Goal: Information Seeking & Learning: Learn about a topic

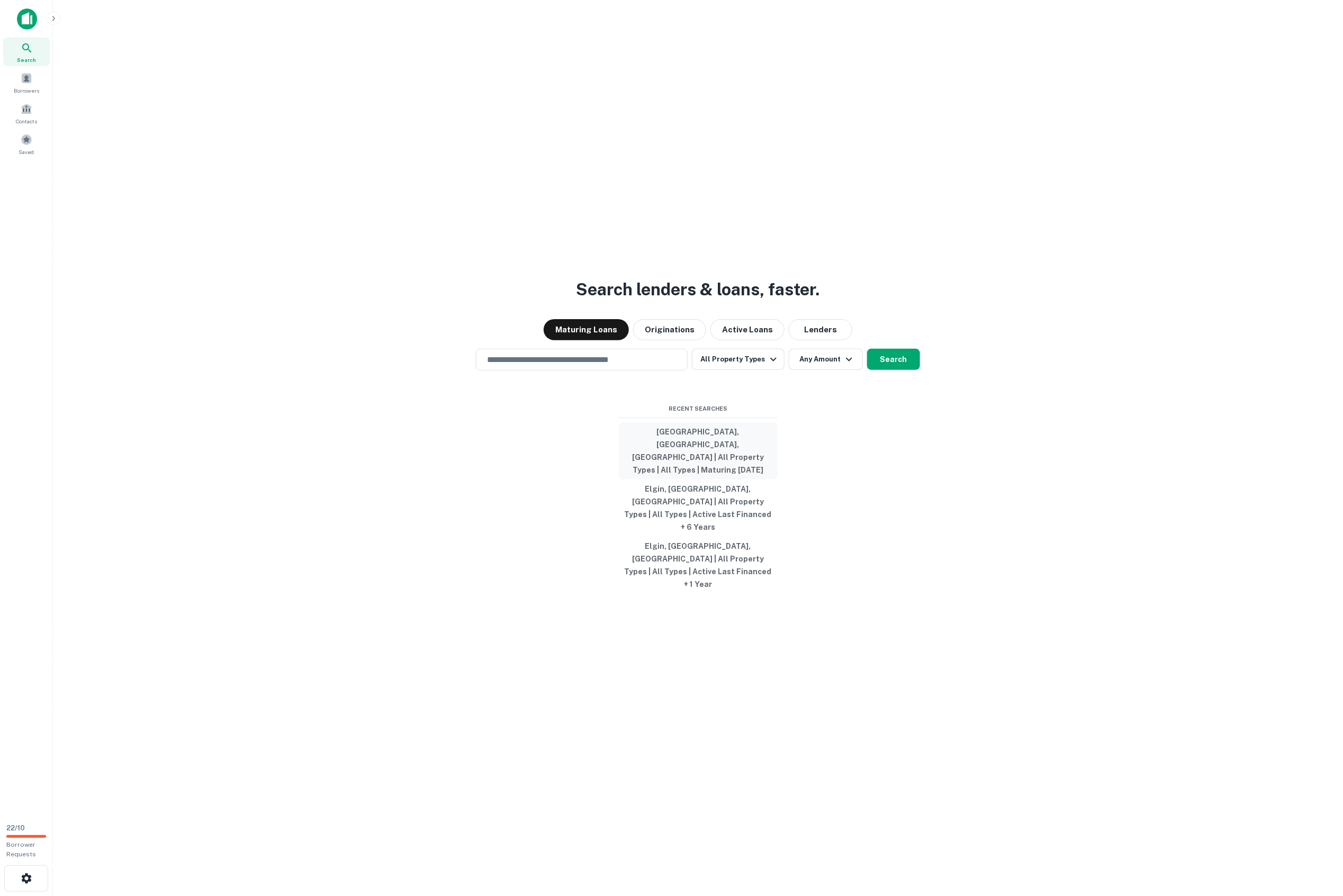
click at [686, 480] on button "[GEOGRAPHIC_DATA], [GEOGRAPHIC_DATA], [GEOGRAPHIC_DATA] | All Property Types | …" at bounding box center [698, 451] width 159 height 57
type input "**********"
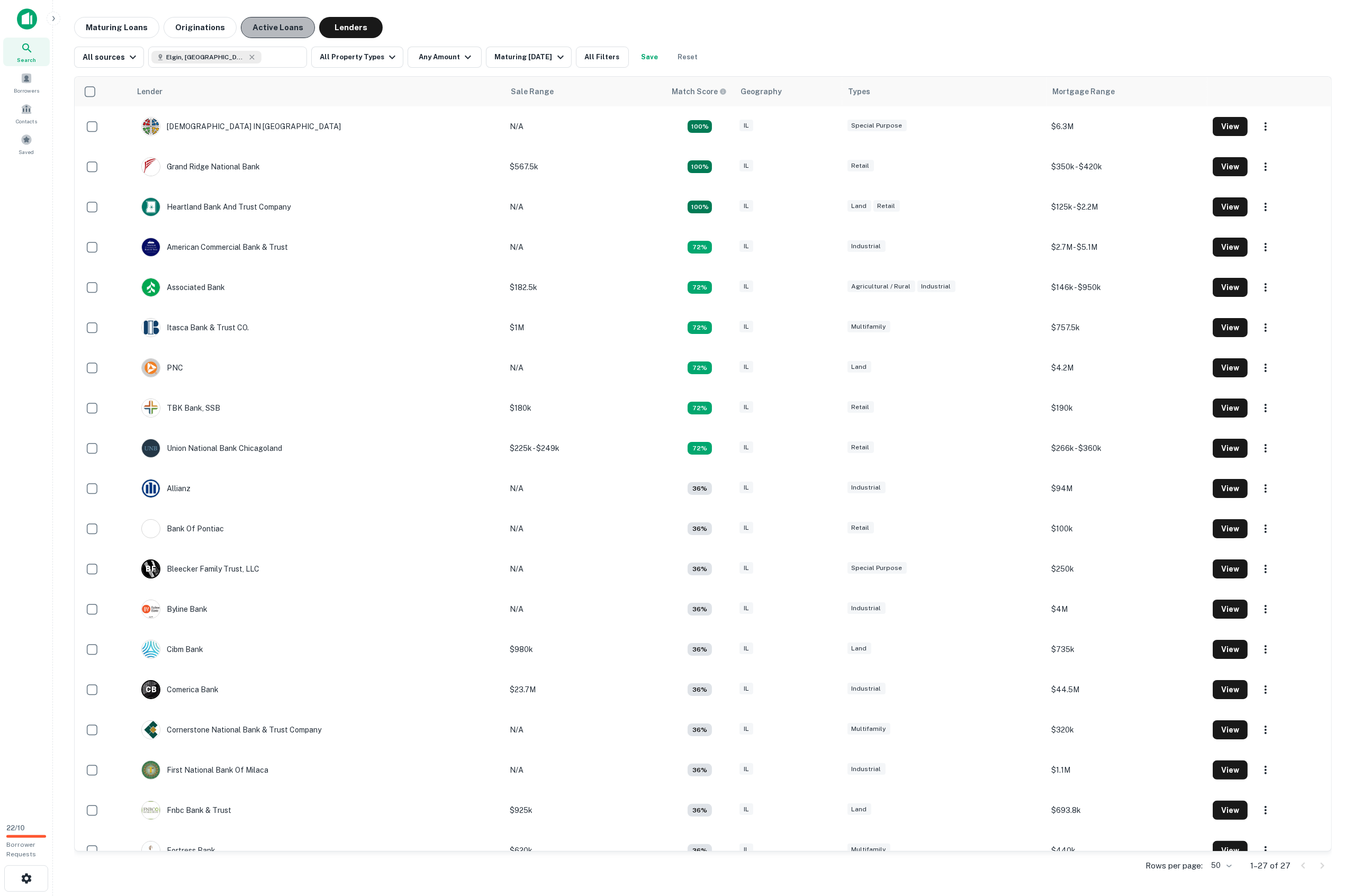
click at [280, 21] on button "Active Loans" at bounding box center [277, 27] width 74 height 21
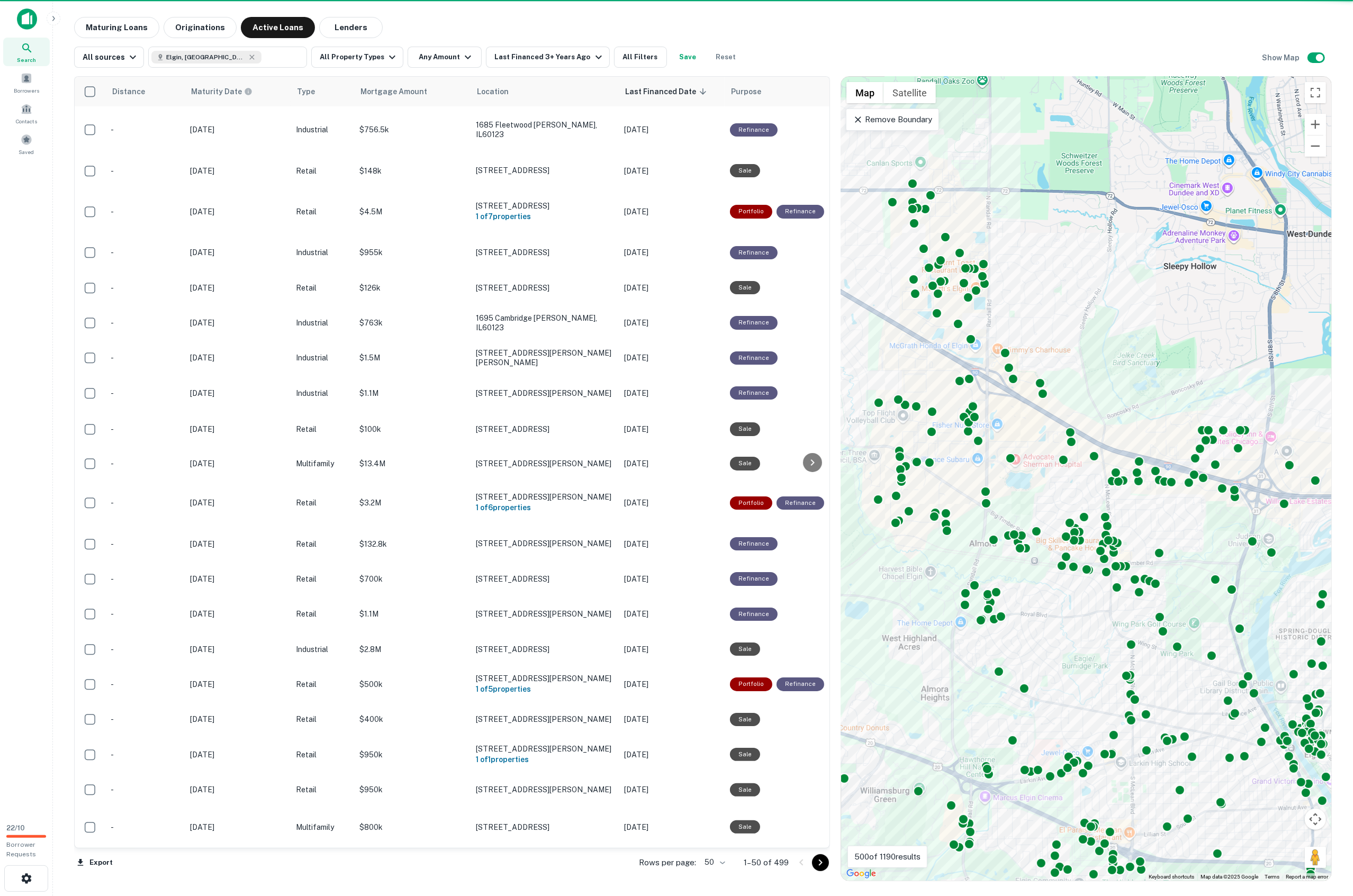
click at [861, 115] on icon at bounding box center [859, 120] width 11 height 11
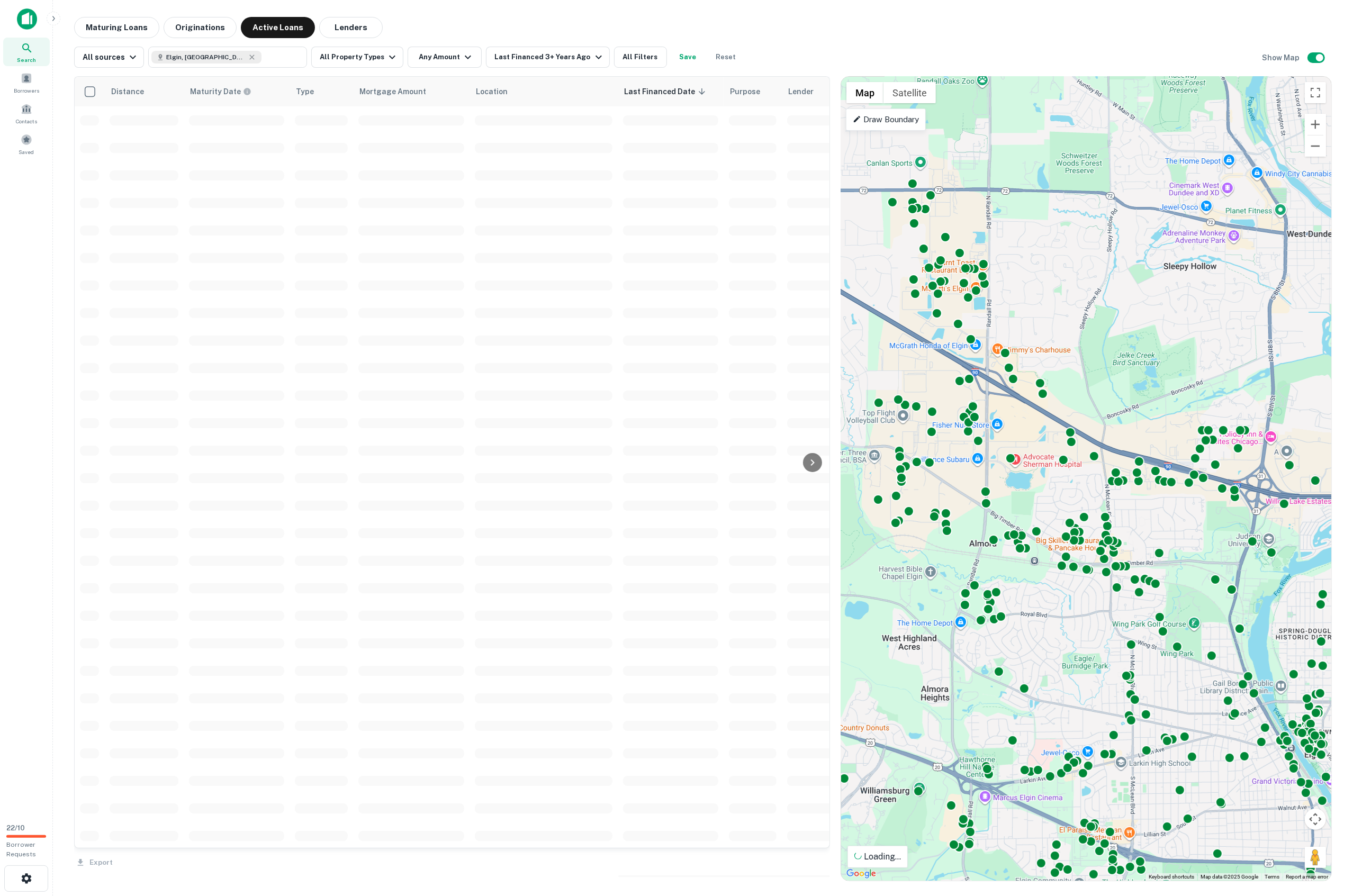
click at [853, 120] on icon at bounding box center [857, 119] width 9 height 9
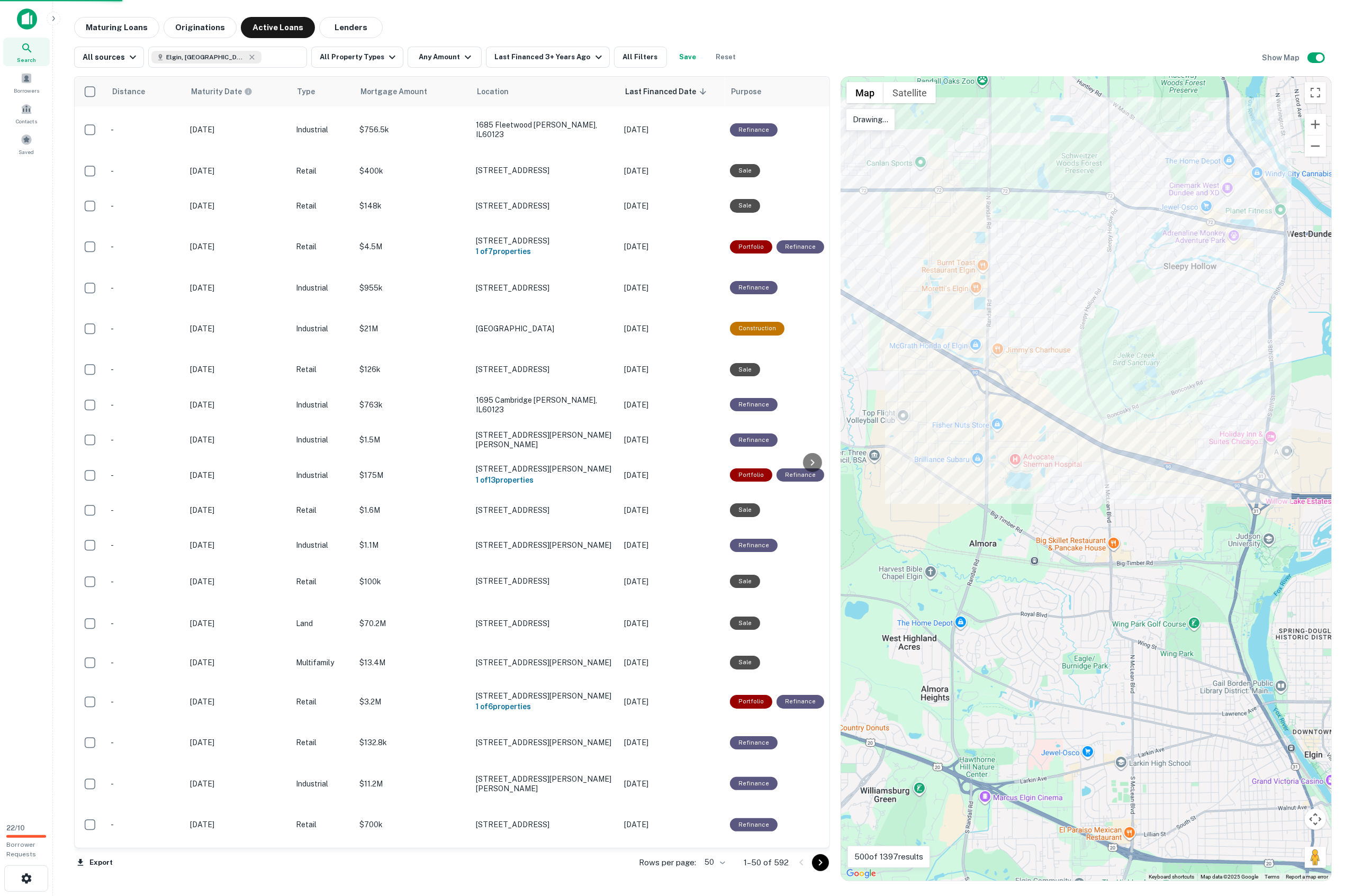
drag, startPoint x: 1066, startPoint y: 167, endPoint x: 1176, endPoint y: 176, distance: 110.4
click at [1184, 163] on div at bounding box center [1087, 479] width 490 height 804
click at [1168, 181] on div at bounding box center [1087, 479] width 490 height 804
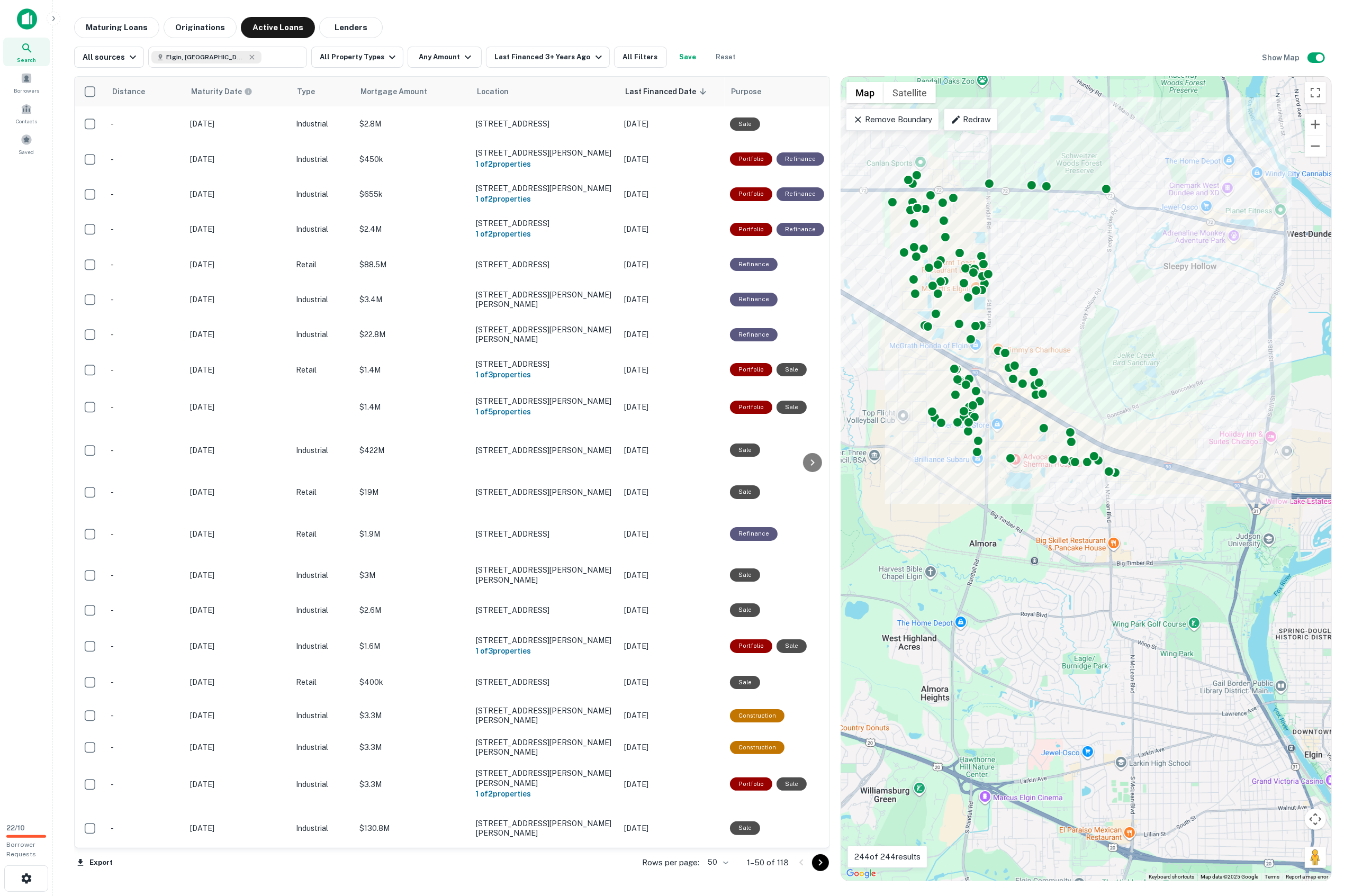
click at [929, 33] on div "Maturing Loans Originations Active Loans Lenders" at bounding box center [703, 27] width 1258 height 21
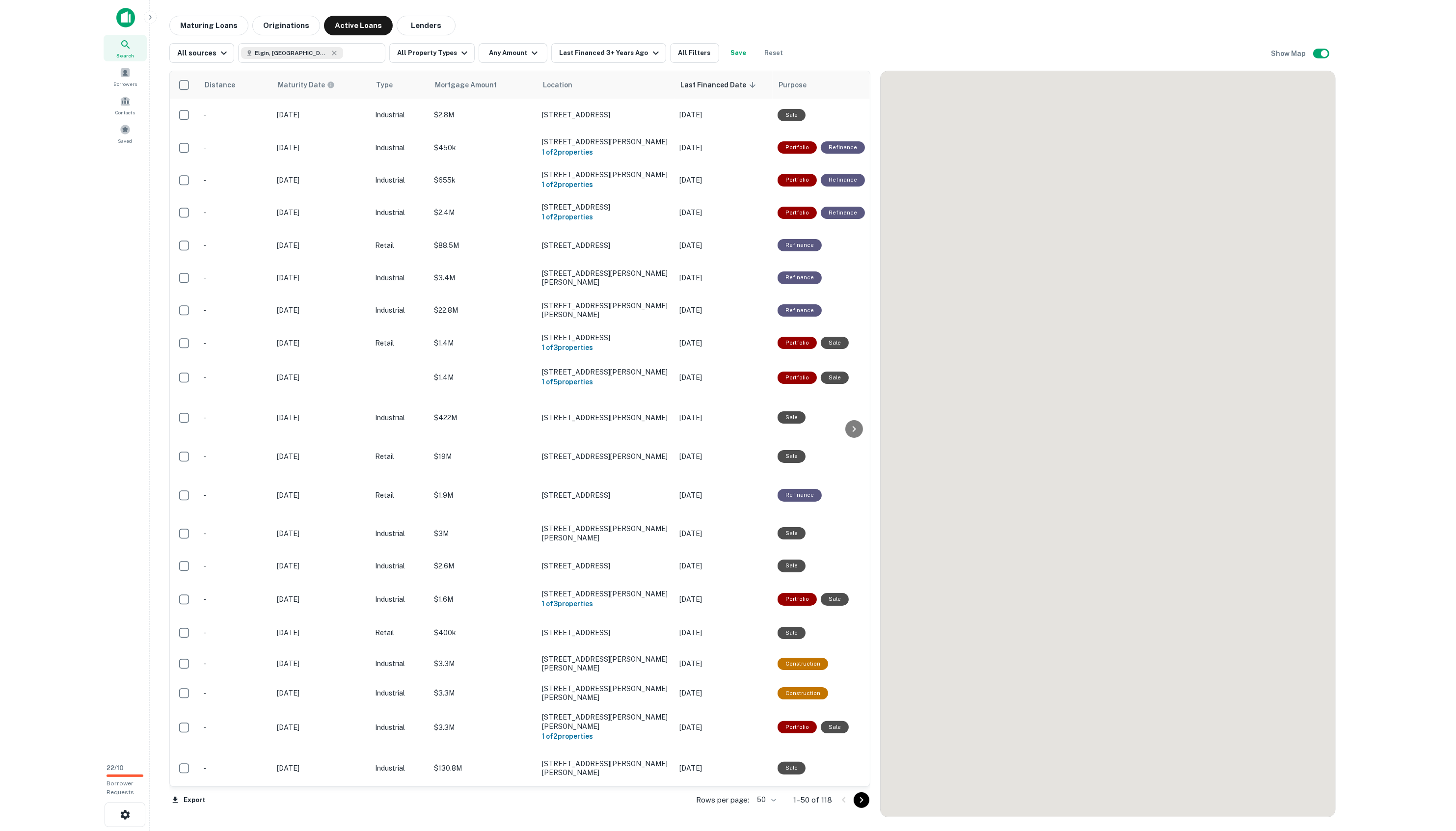
scroll to position [736, 0]
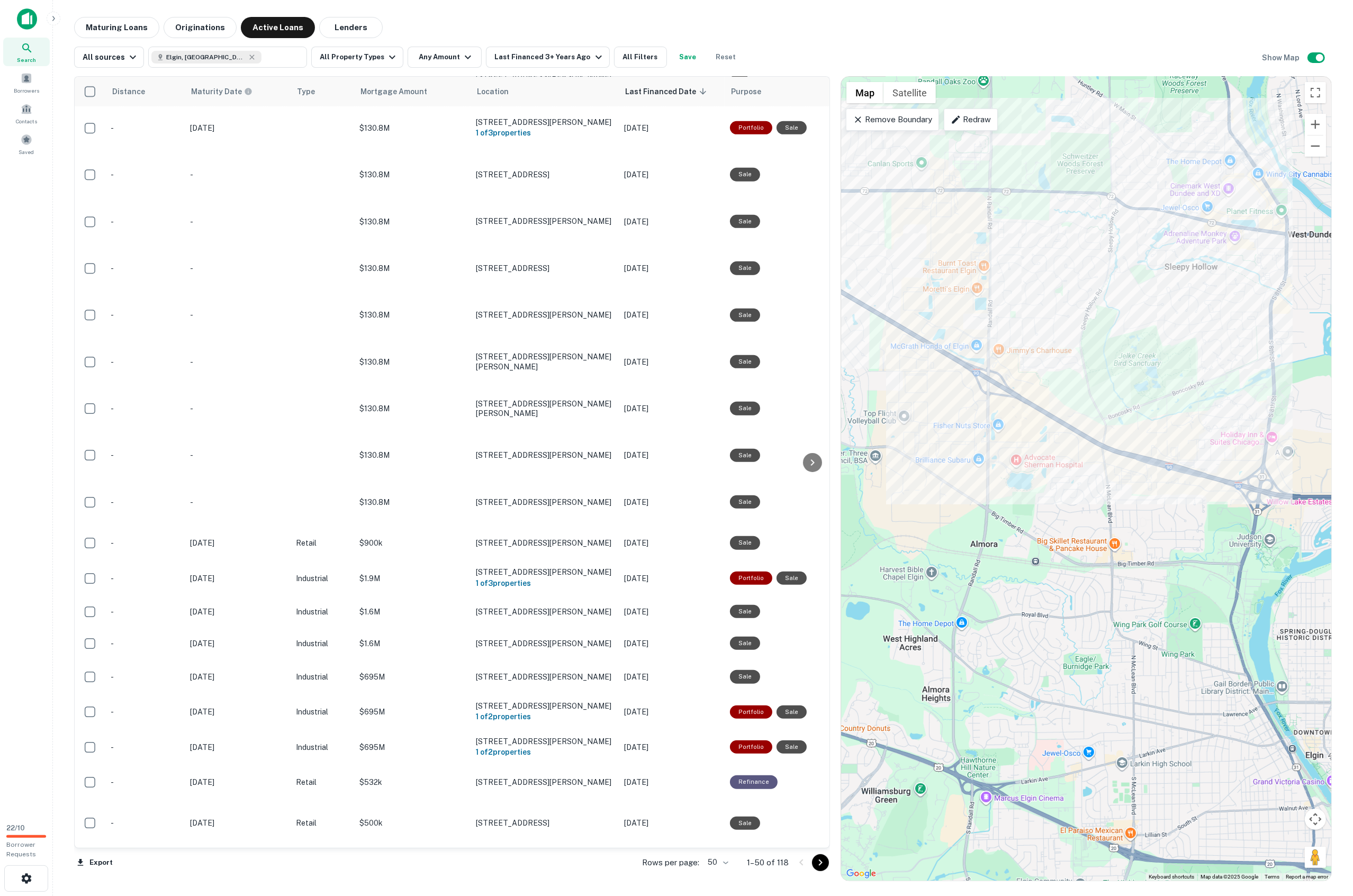
drag, startPoint x: 989, startPoint y: 299, endPoint x: 1028, endPoint y: 343, distance: 58.8
click at [1045, 357] on div at bounding box center [1087, 479] width 490 height 804
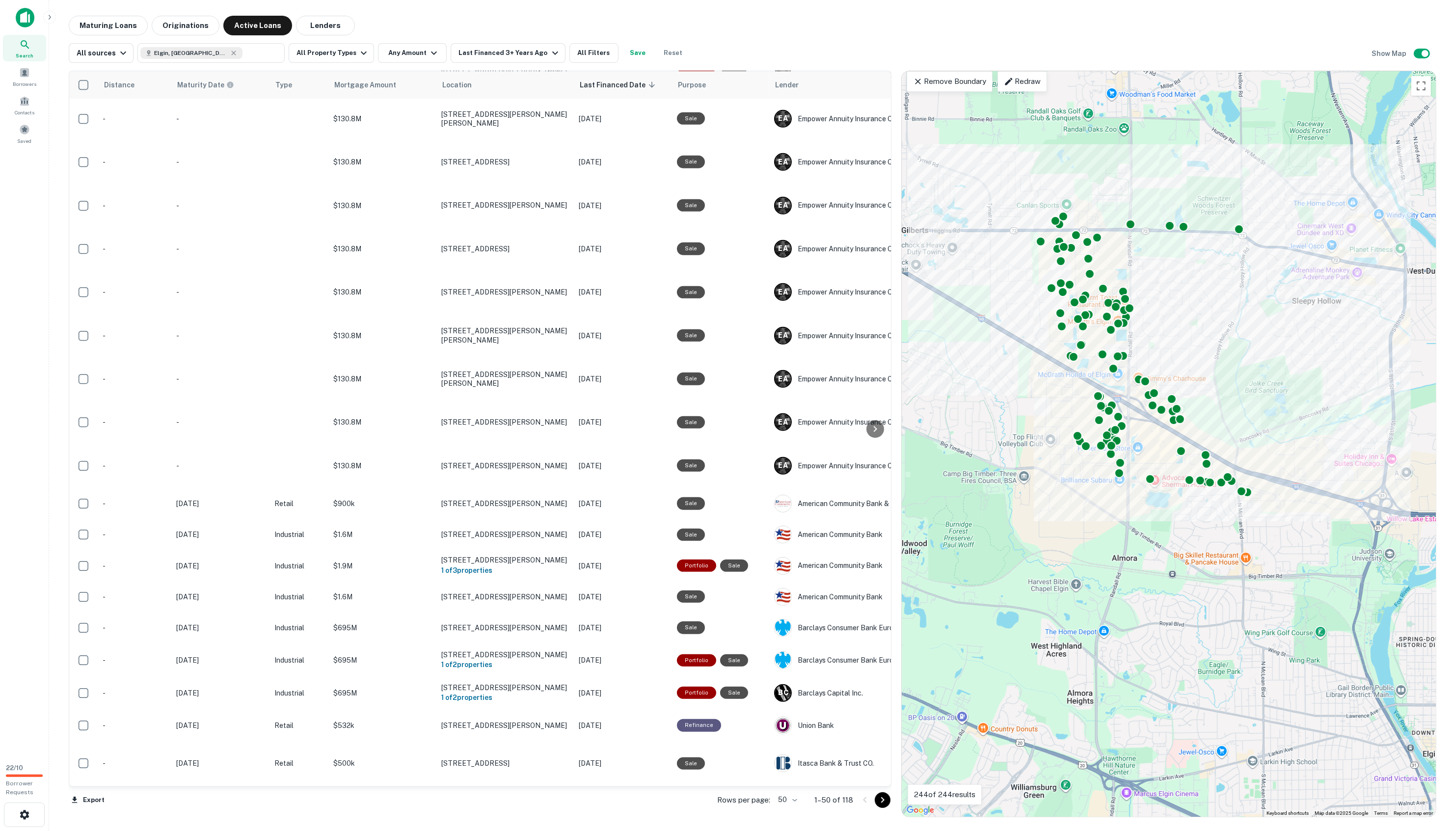
click at [1031, 575] on div "To activate drag with keyboard, press Alt + Enter. Once in keyboard drag state,…" at bounding box center [1169, 444] width 534 height 746
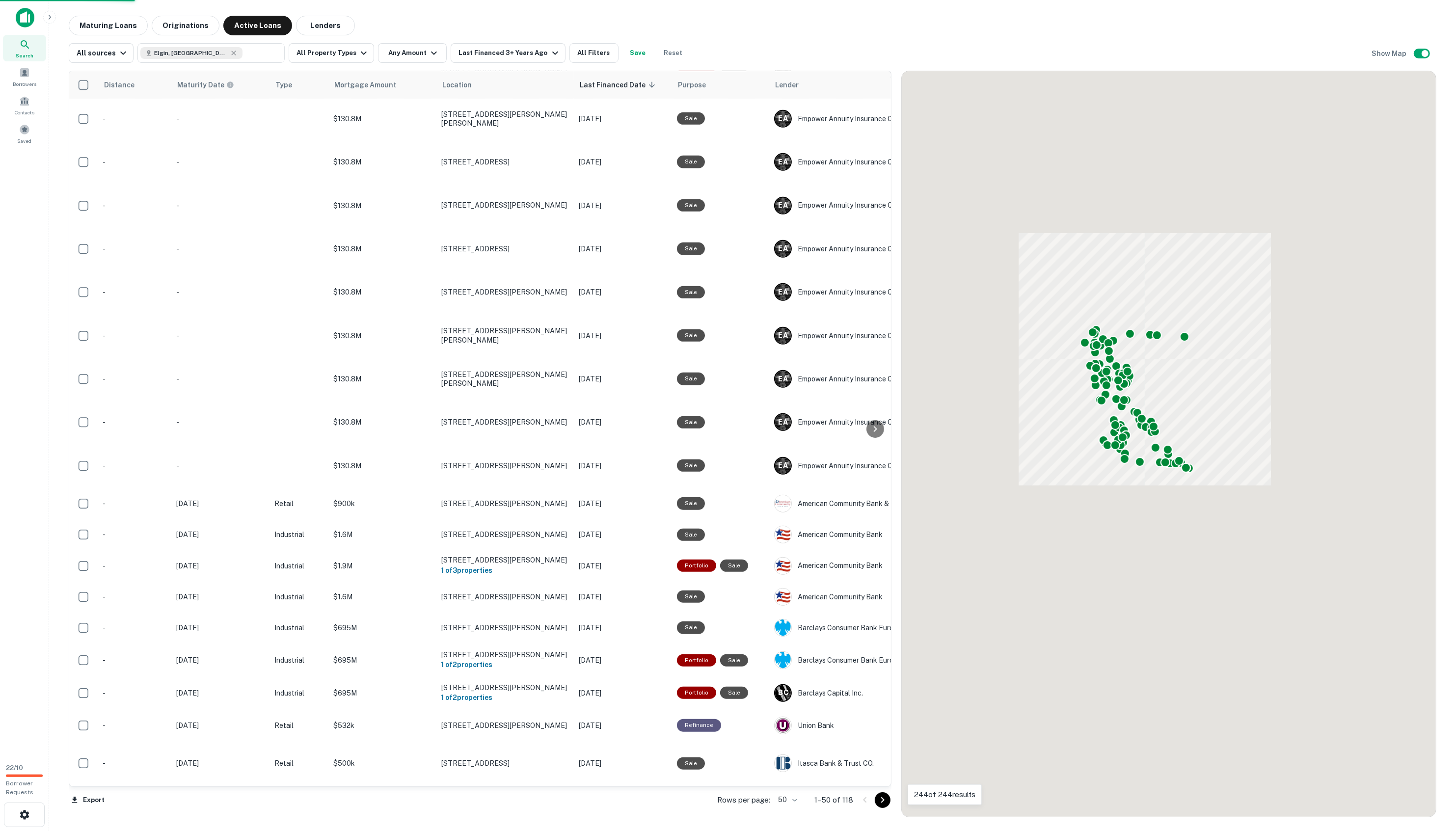
drag, startPoint x: 1140, startPoint y: 435, endPoint x: 1155, endPoint y: 483, distance: 50.3
click at [1154, 483] on div "To activate drag with keyboard, press Alt + Enter. Once in keyboard drag state,…" at bounding box center [1169, 444] width 534 height 746
